Goal: Find specific page/section

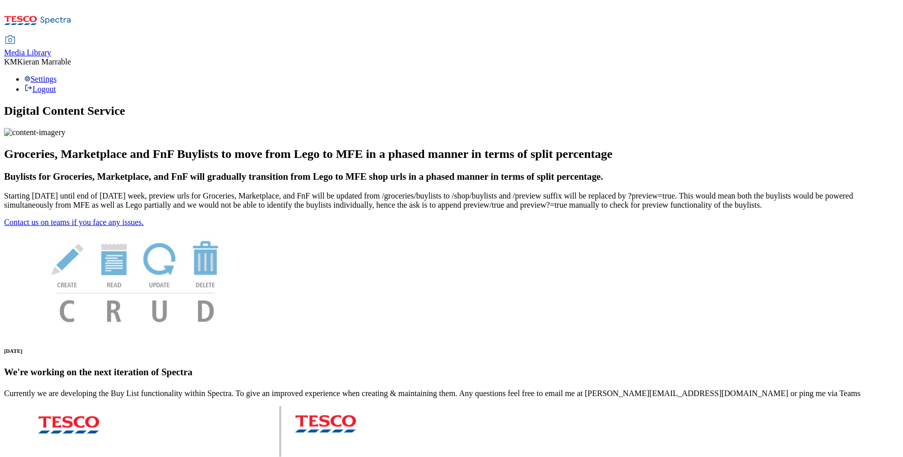
click at [67, 13] on icon at bounding box center [38, 23] width 68 height 21
click at [51, 48] on div "Media Library" at bounding box center [27, 52] width 47 height 9
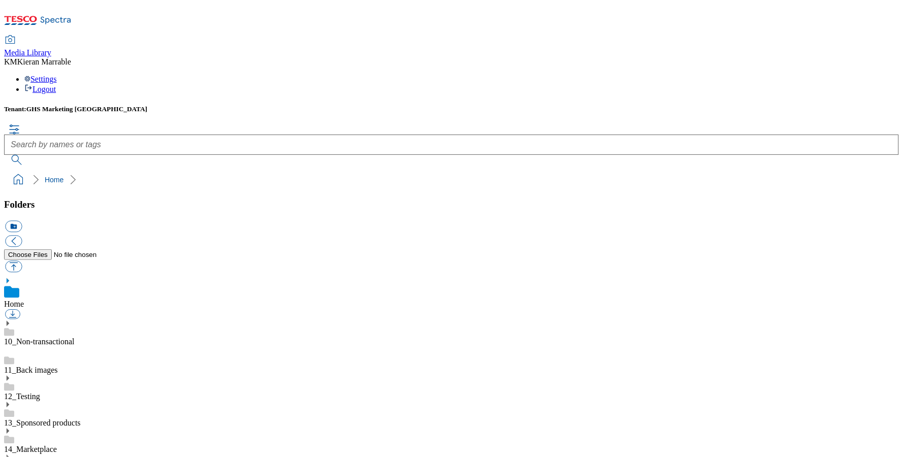
scroll to position [6, 0]
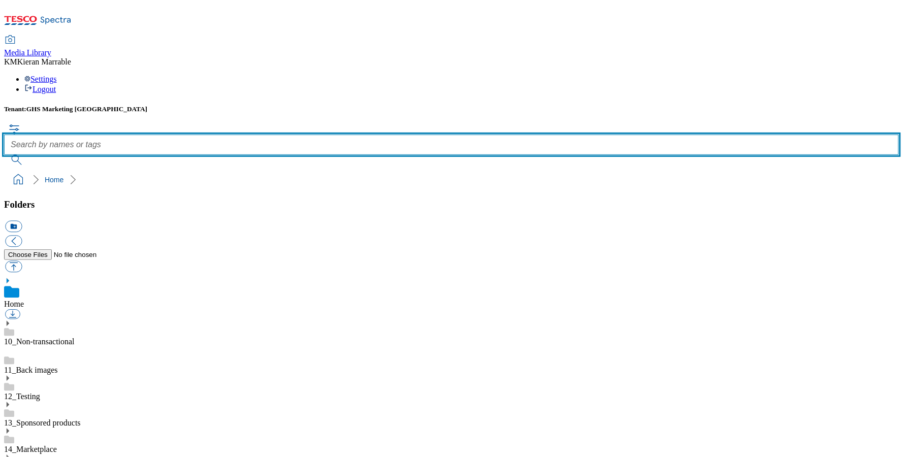
click at [377, 135] on input "text" at bounding box center [451, 145] width 895 height 20
type input "value toolkit"
click at [30, 155] on button "submit" at bounding box center [17, 160] width 26 height 10
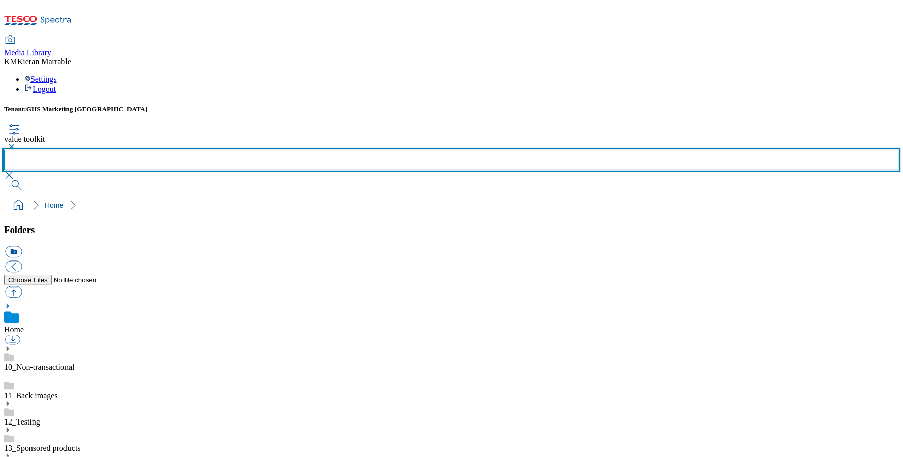
scroll to position [560, 0]
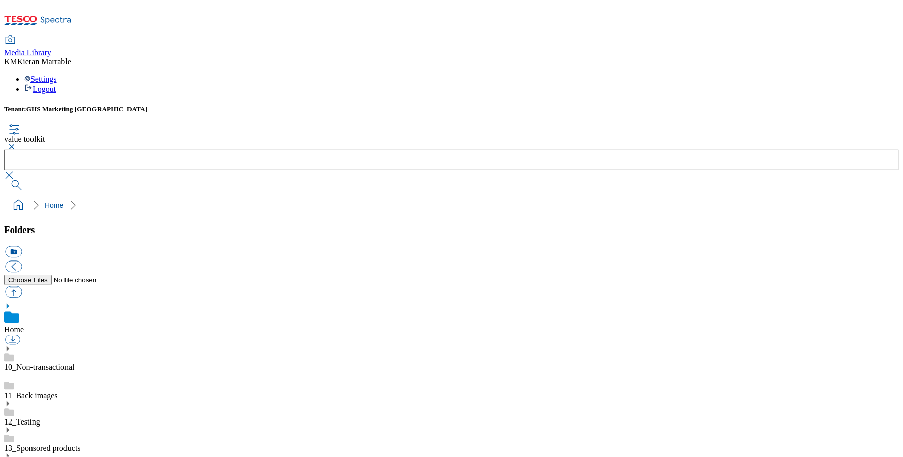
click at [16, 144] on button "button" at bounding box center [10, 147] width 12 height 6
